Goal: Navigation & Orientation: Understand site structure

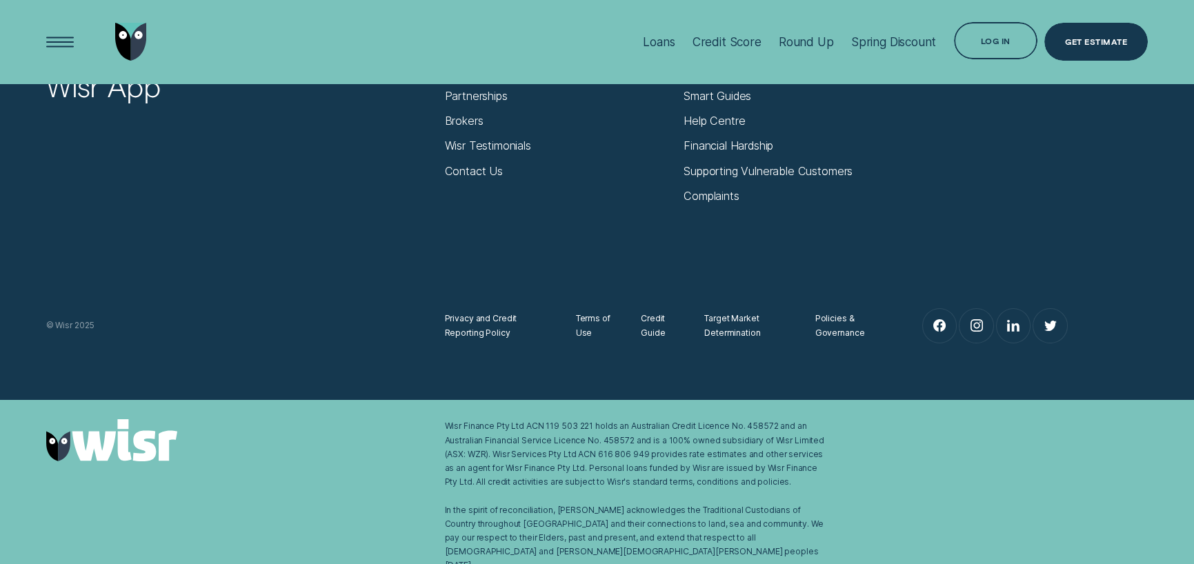
scroll to position [5351, 0]
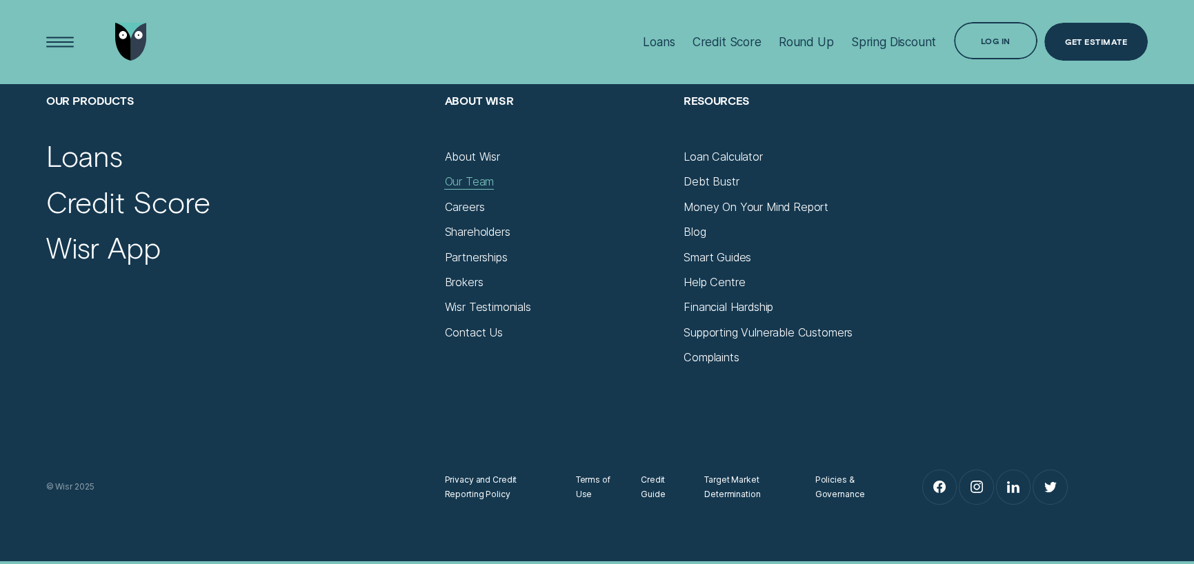
click at [472, 186] on div "Our Team" at bounding box center [469, 182] width 50 height 14
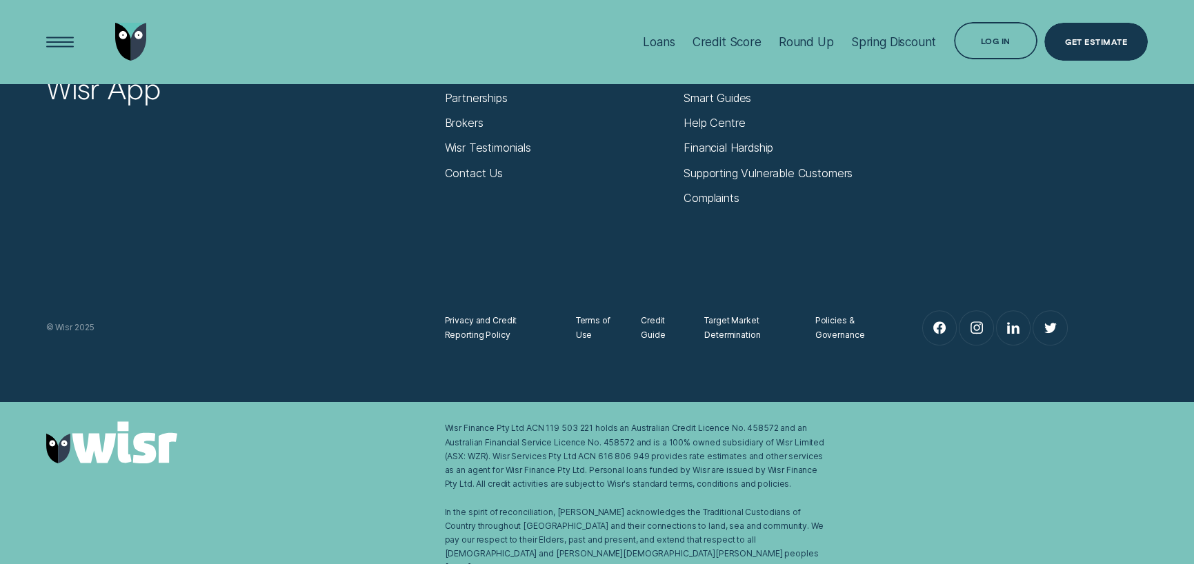
scroll to position [1681, 0]
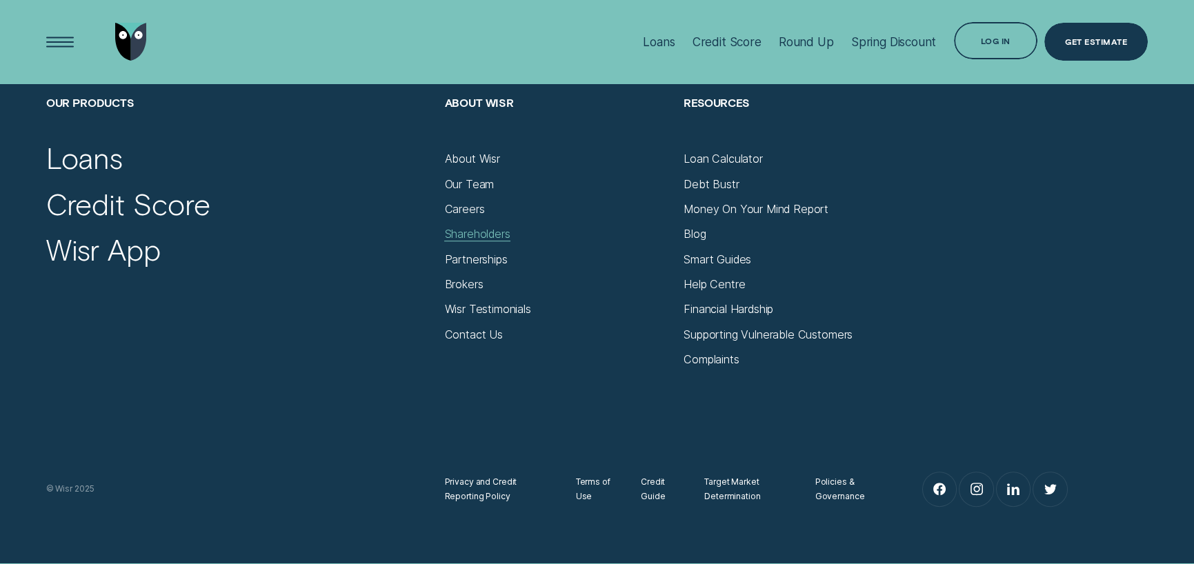
click at [462, 231] on div "Shareholders" at bounding box center [477, 234] width 66 height 14
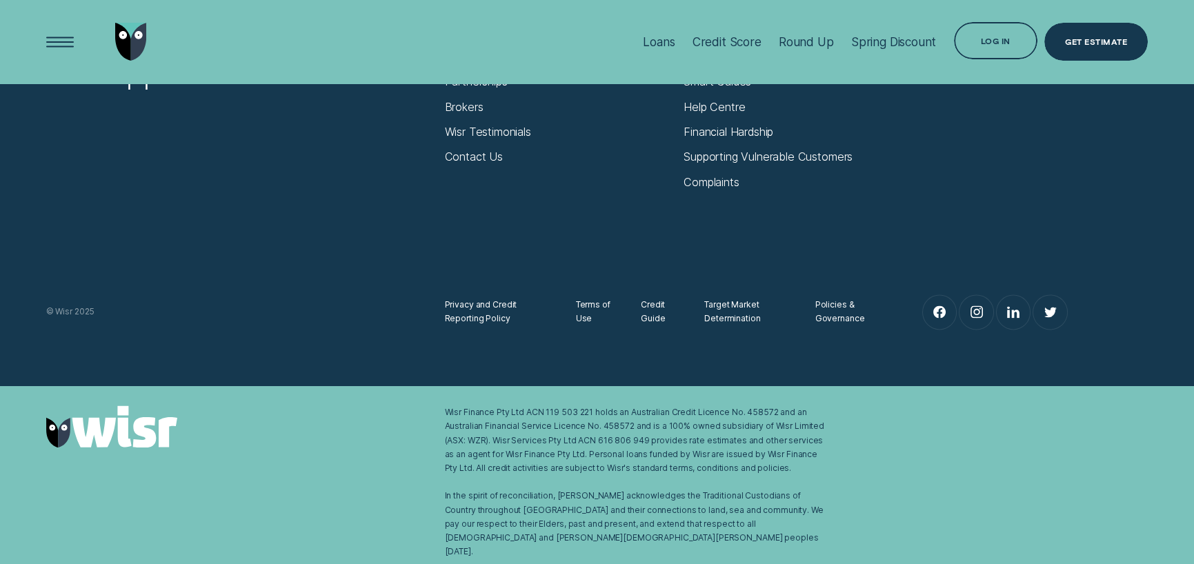
scroll to position [4607, 0]
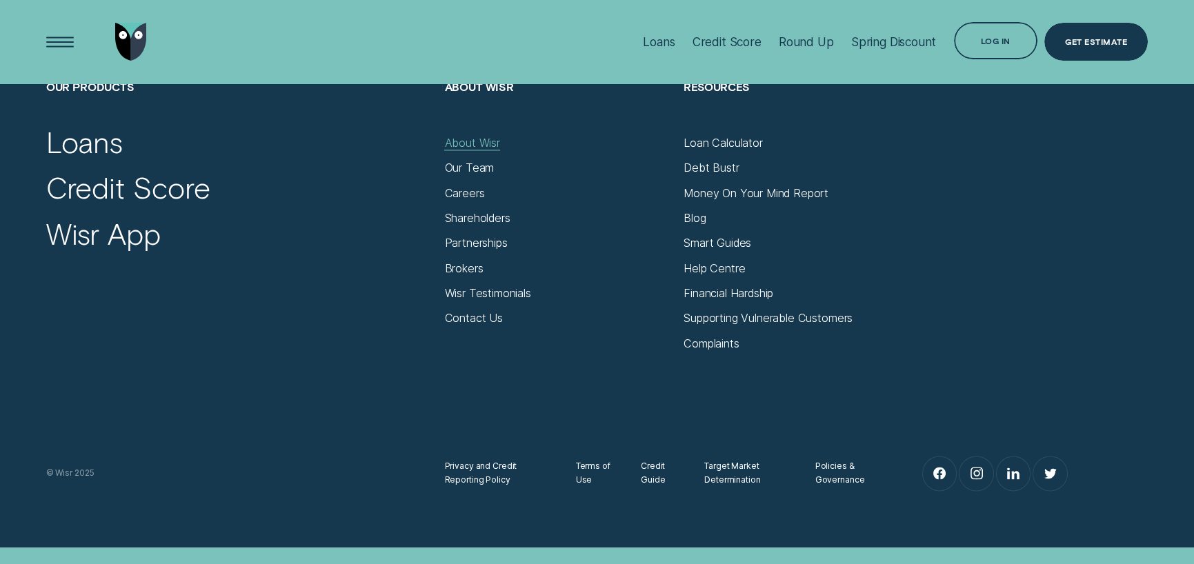
click at [455, 150] on div "About Wisr" at bounding box center [471, 143] width 55 height 14
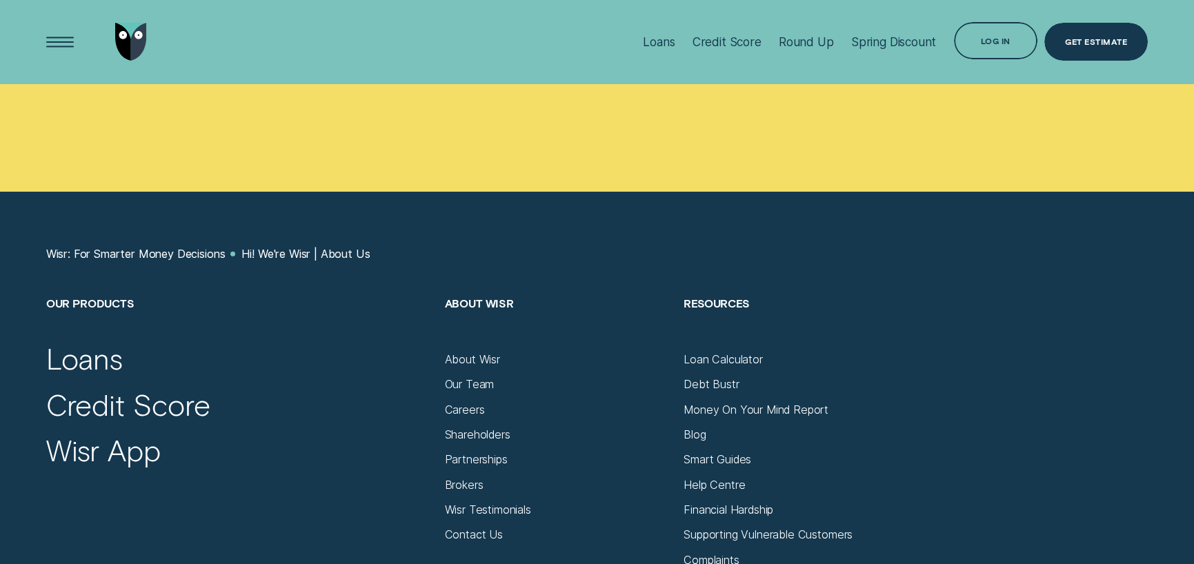
scroll to position [8211, 0]
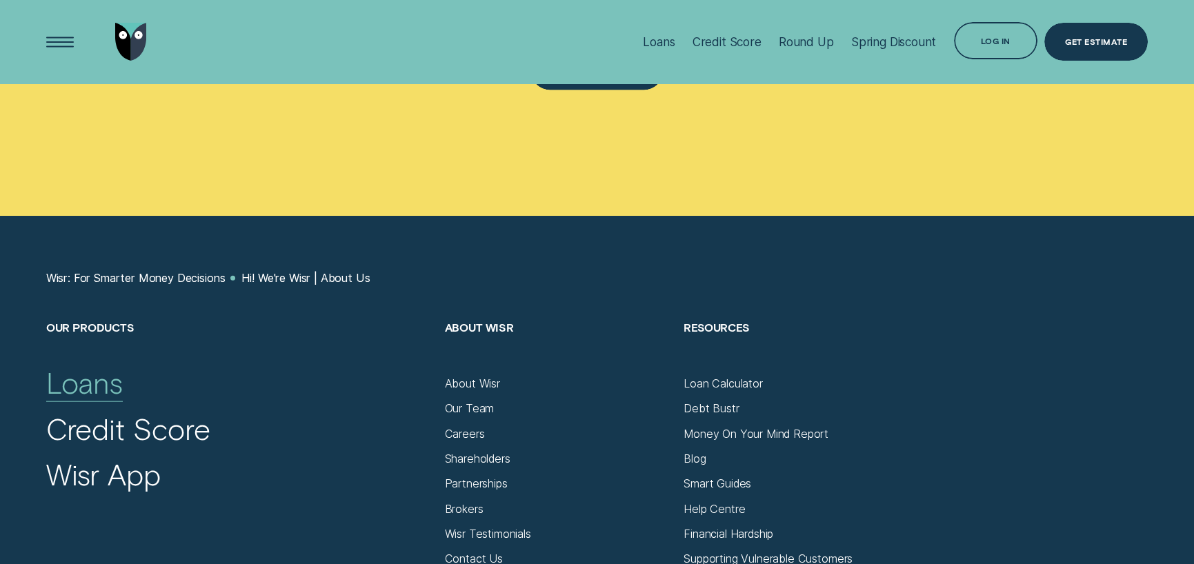
click at [86, 365] on div "Loans" at bounding box center [84, 383] width 77 height 37
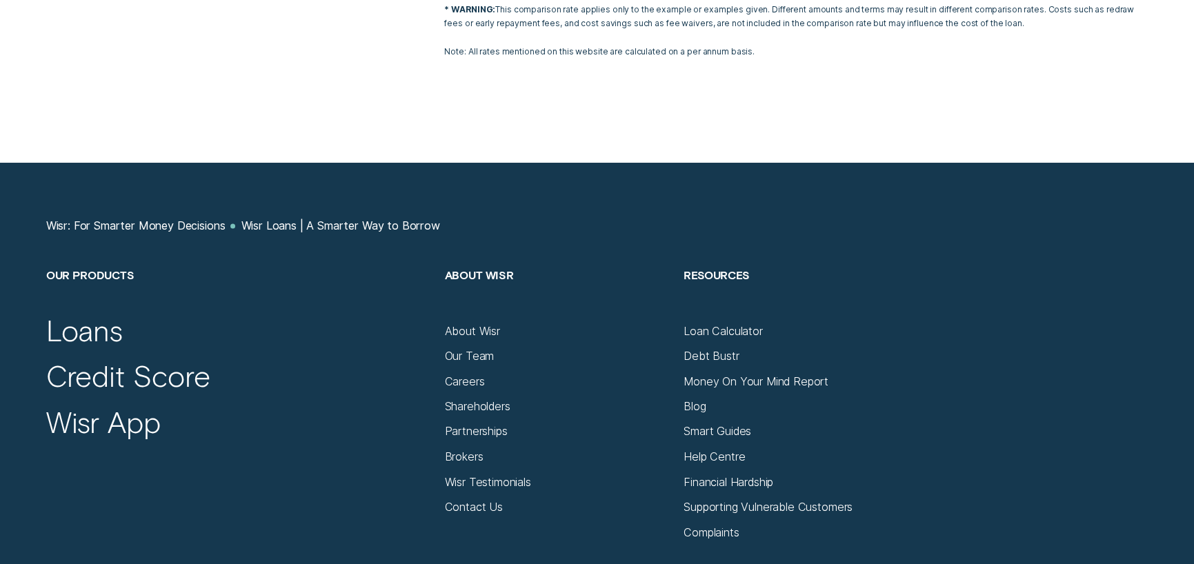
scroll to position [6119, 0]
